Goal: Task Accomplishment & Management: Use online tool/utility

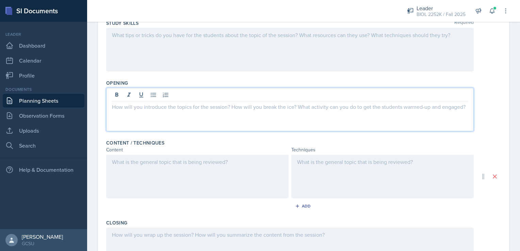
scroll to position [104, 0]
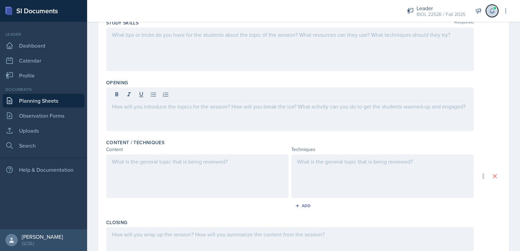
click at [495, 8] on span at bounding box center [495, 8] width 4 height 4
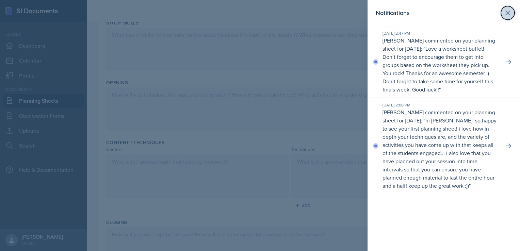
click at [506, 11] on icon at bounding box center [508, 13] width 4 height 4
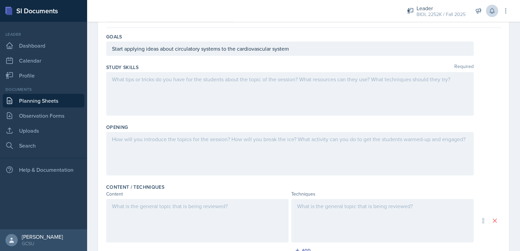
scroll to position [53, 0]
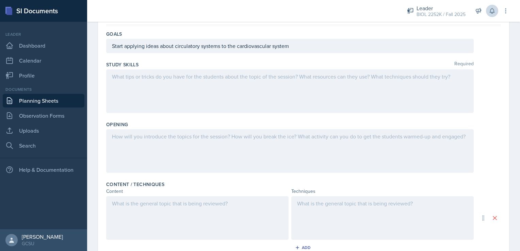
click at [126, 149] on div at bounding box center [290, 151] width 368 height 44
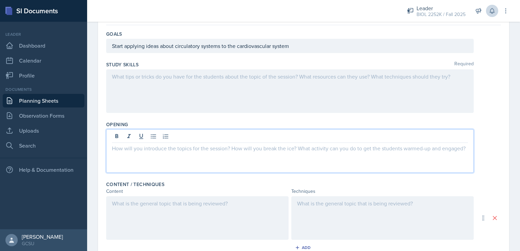
scroll to position [74, 0]
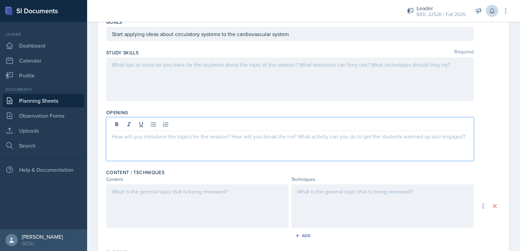
click at [219, 193] on div at bounding box center [197, 206] width 182 height 44
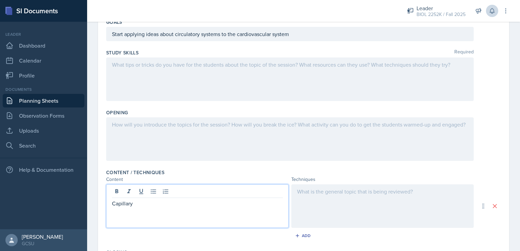
click at [146, 205] on p "Capillary" at bounding box center [197, 203] width 171 height 8
click at [306, 202] on div at bounding box center [382, 206] width 182 height 44
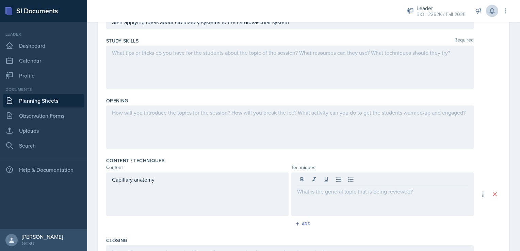
click at [340, 202] on div at bounding box center [382, 195] width 182 height 44
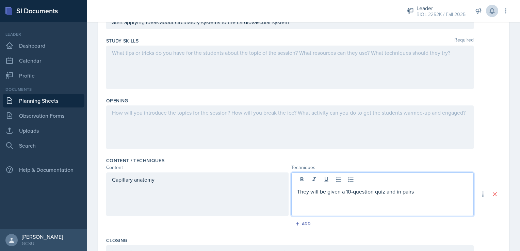
click at [427, 193] on p "They will be given a 10-question quiz and in pairs" at bounding box center [382, 192] width 171 height 8
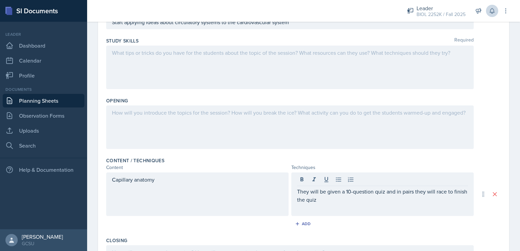
click at [344, 204] on div "They will be given a 10-question quiz and in pairs they will race to finish the…" at bounding box center [382, 195] width 182 height 44
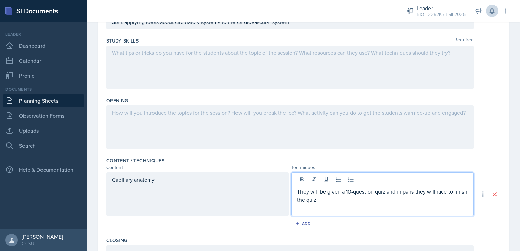
click at [338, 202] on p "They will be given a 10-question quiz and in pairs they will race to finish the…" at bounding box center [382, 196] width 171 height 16
click at [304, 217] on div "Content / Techniques Content Techniques Capillary anatomy They will be given a …" at bounding box center [303, 195] width 395 height 80
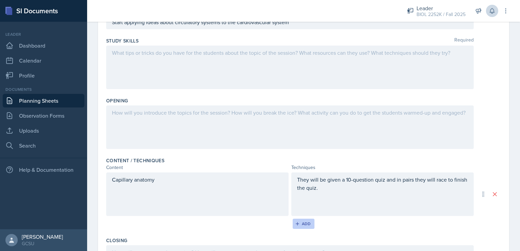
click at [302, 221] on div "Add" at bounding box center [303, 223] width 15 height 5
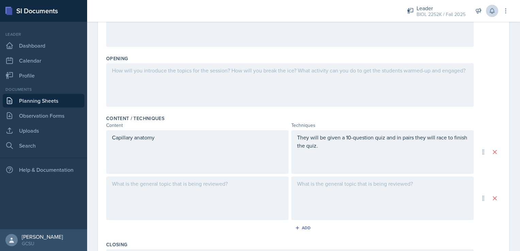
click at [183, 192] on div at bounding box center [197, 199] width 182 height 44
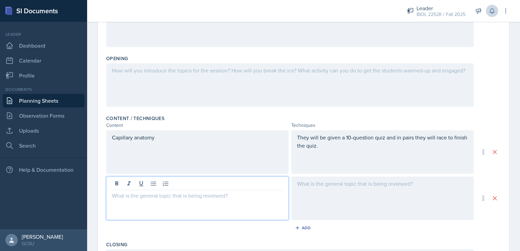
scroll to position [140, 0]
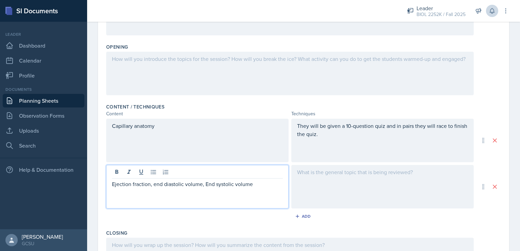
click at [207, 184] on p "Ejection fraction, end diastolic volume, End systolic volume" at bounding box center [197, 184] width 171 height 8
click at [311, 175] on div at bounding box center [382, 187] width 182 height 44
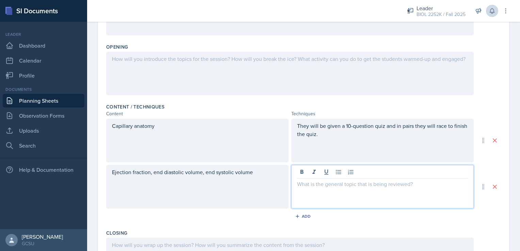
click at [263, 174] on div "Ejection fraction, end diastolic volume, end systolic volume" at bounding box center [197, 187] width 182 height 44
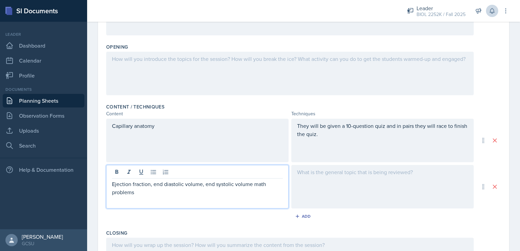
click at [328, 179] on div at bounding box center [382, 187] width 182 height 44
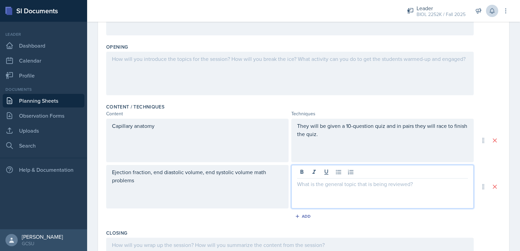
scroll to position [151, 0]
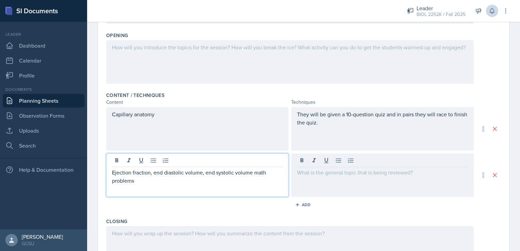
click at [251, 161] on div "Ejection fraction, end diastolic volume, end systolic volume math problems" at bounding box center [197, 176] width 182 height 44
click at [328, 168] on div at bounding box center [382, 176] width 182 height 44
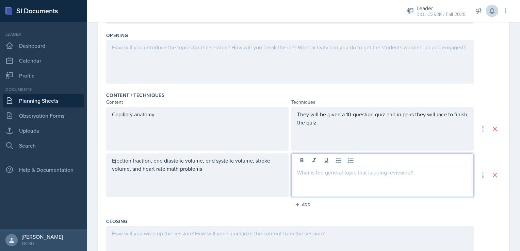
scroll to position [163, 0]
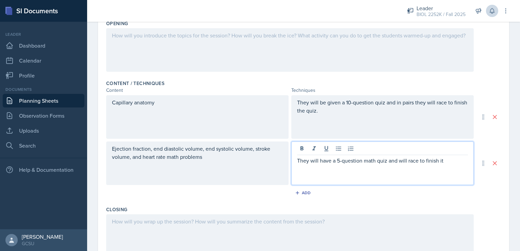
click at [444, 161] on p "They will have a 5-question math quiz and will race to finish it" at bounding box center [382, 161] width 171 height 8
drag, startPoint x: 386, startPoint y: 160, endPoint x: 442, endPoint y: 159, distance: 55.8
click at [442, 159] on p "They will have a 5-question math quiz and will race to finish it" at bounding box center [382, 161] width 171 height 8
click at [413, 170] on p "They will have a 5-question math quiz that has the formulas on it, then when th…" at bounding box center [382, 165] width 171 height 16
click at [460, 167] on p "They will have a 5-question math quiz that has the formulas on it, then when th…" at bounding box center [382, 165] width 171 height 16
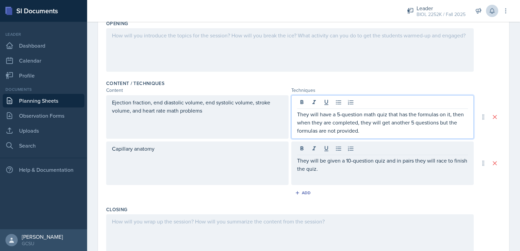
click at [392, 119] on p "They will have a 5-question math quiz that has the formulas on it, then when th…" at bounding box center [382, 122] width 171 height 25
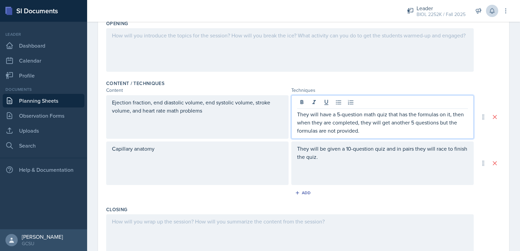
click at [391, 123] on p "They will have a 5-question math quiz that has the formulas on it, then when th…" at bounding box center [382, 122] width 171 height 25
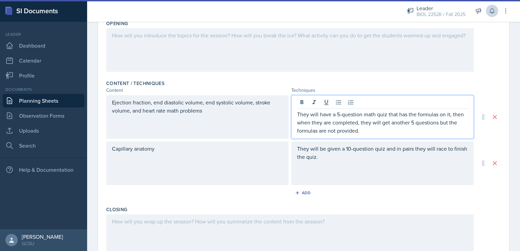
click at [386, 131] on p "They will have a 5-question math quiz that has the formulas on it, then when th…" at bounding box center [382, 122] width 171 height 25
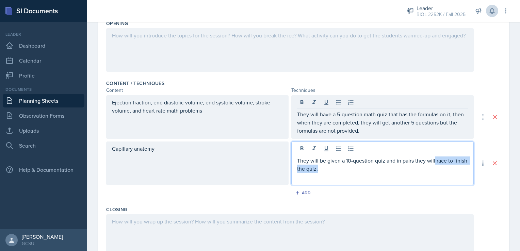
drag, startPoint x: 432, startPoint y: 149, endPoint x: 447, endPoint y: 170, distance: 25.1
click at [447, 170] on p "They will be given a 10-question quiz and in pairs they will race to finish the…" at bounding box center [382, 165] width 171 height 16
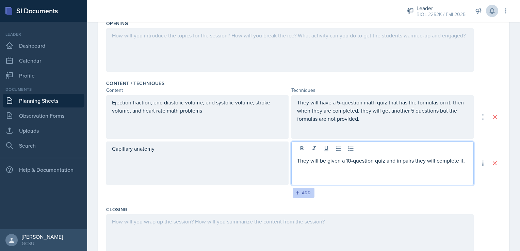
click at [301, 194] on div "Add" at bounding box center [303, 192] width 15 height 5
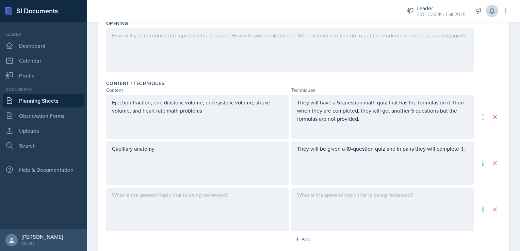
click at [207, 207] on div at bounding box center [197, 210] width 182 height 44
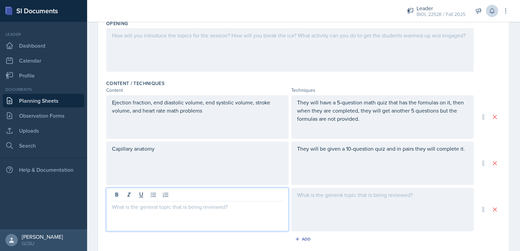
scroll to position [175, 0]
